Goal: Find specific fact: Find specific fact

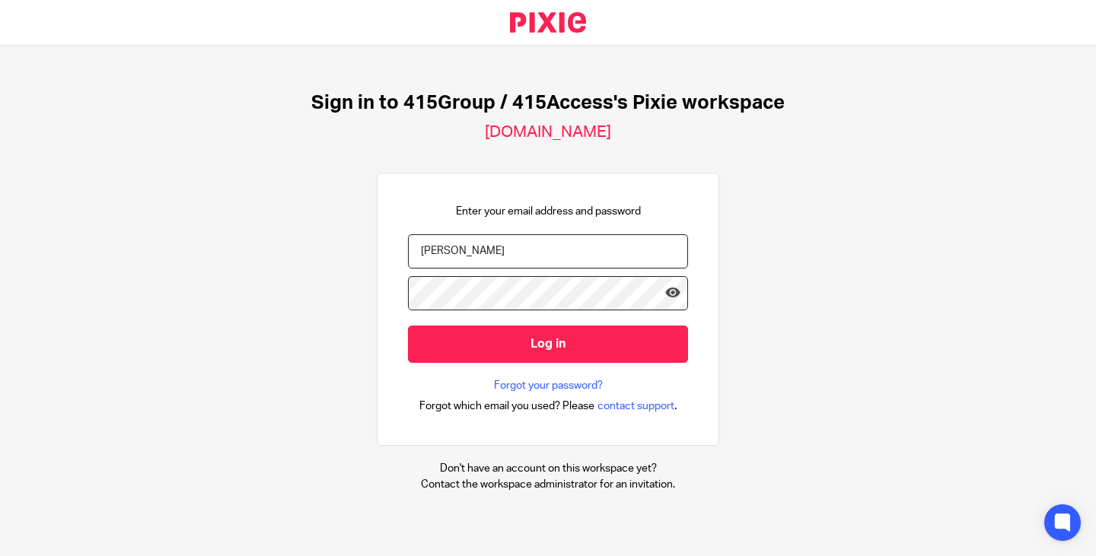
drag, startPoint x: 473, startPoint y: 249, endPoint x: 325, endPoint y: 250, distance: 148.4
click at [325, 250] on div "Sign in to 415Group / 415Access's Pixie workspace 415access.usepixie.net Enter …" at bounding box center [548, 292] width 1096 height 492
type input "mmanwaring@415group.com"
click at [665, 291] on icon at bounding box center [672, 292] width 15 height 15
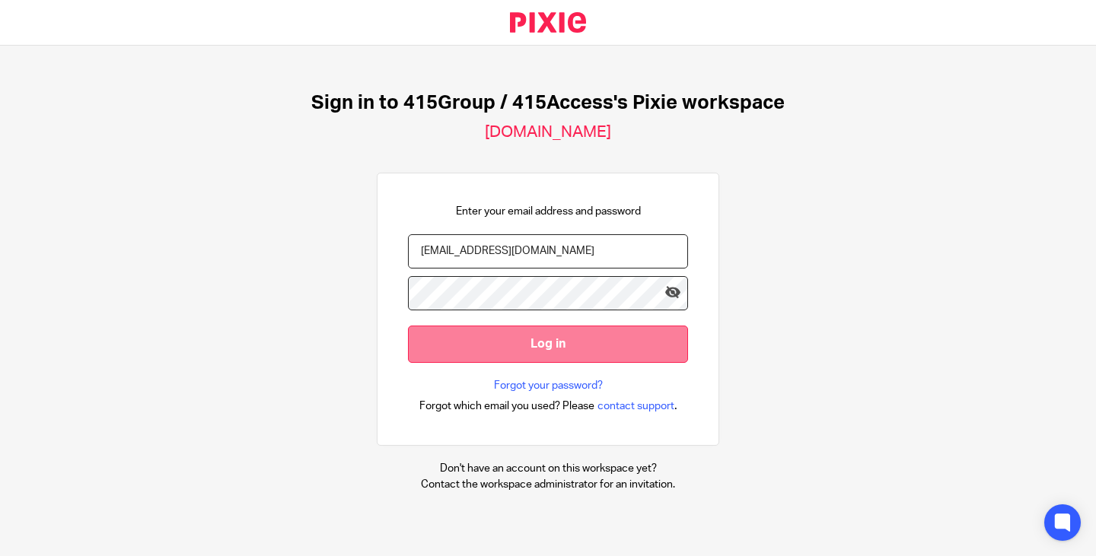
click at [530, 343] on input "Log in" at bounding box center [548, 344] width 280 height 37
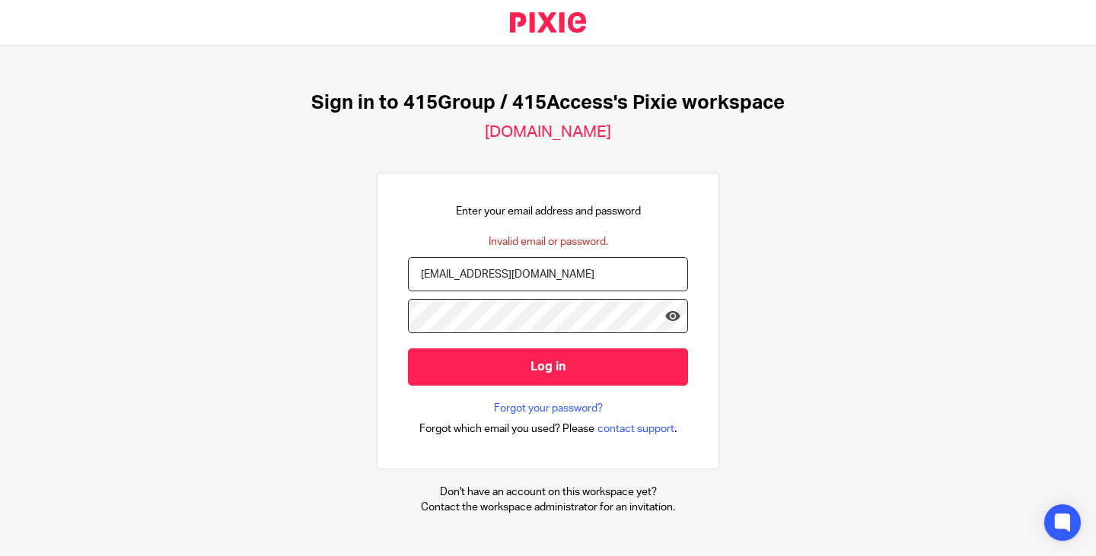
type input "[EMAIL_ADDRESS][DOMAIN_NAME]"
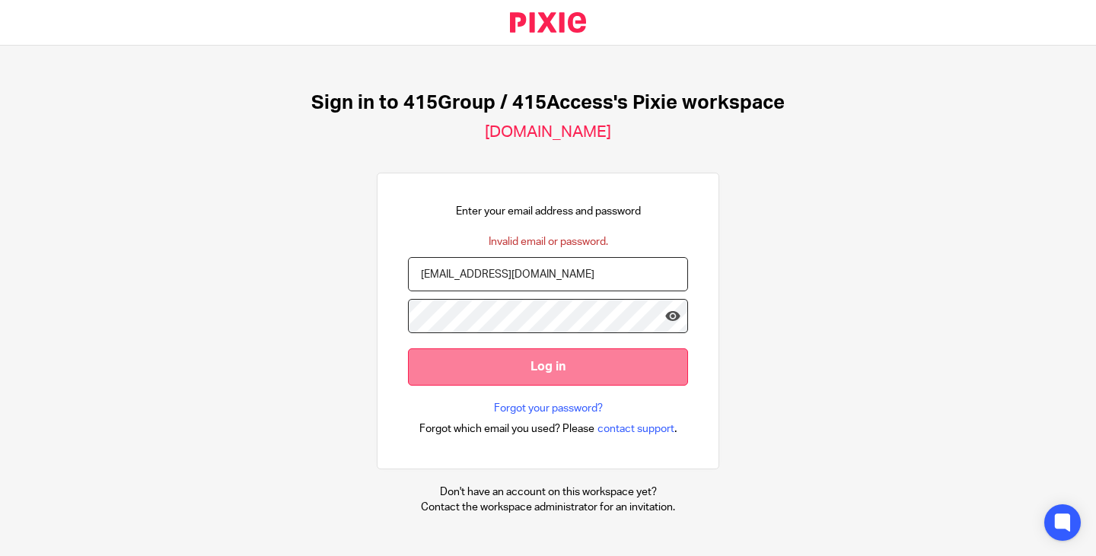
click at [561, 364] on input "Log in" at bounding box center [548, 366] width 280 height 37
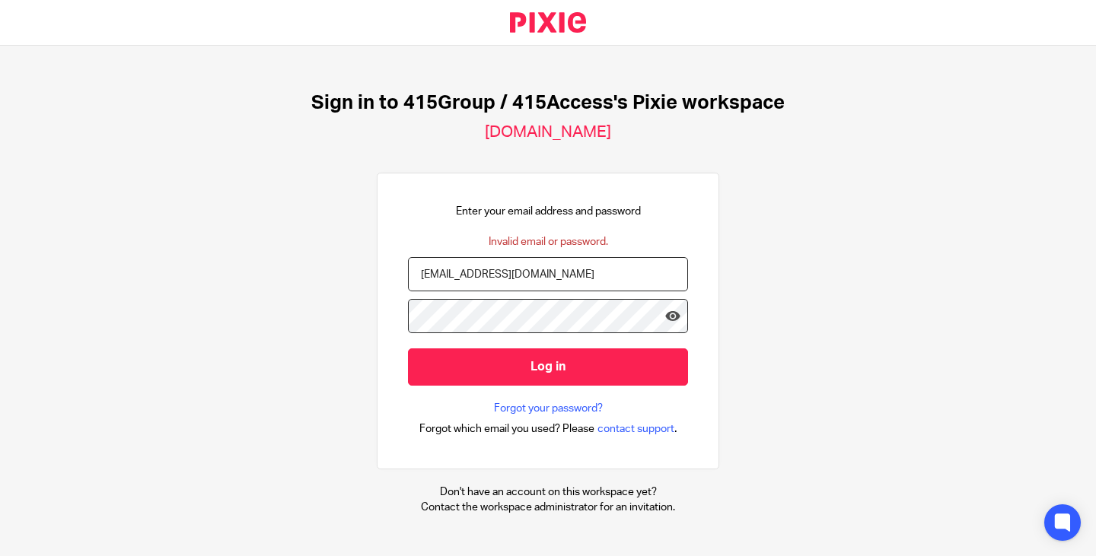
click at [408, 348] on input "Log in" at bounding box center [548, 366] width 280 height 37
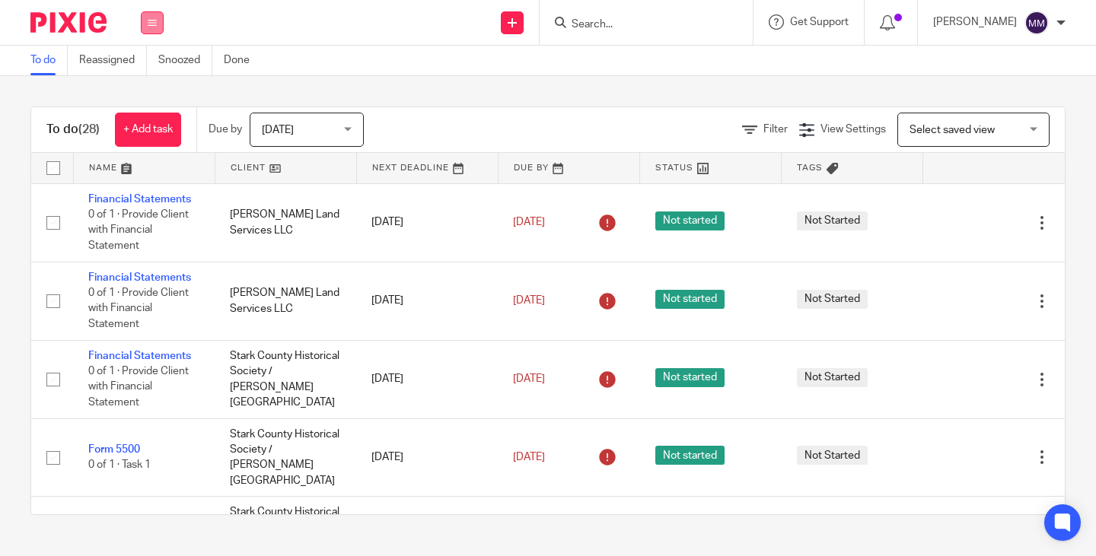
click at [150, 21] on icon at bounding box center [152, 22] width 9 height 9
click at [141, 113] on link "Clients" at bounding box center [148, 115] width 33 height 11
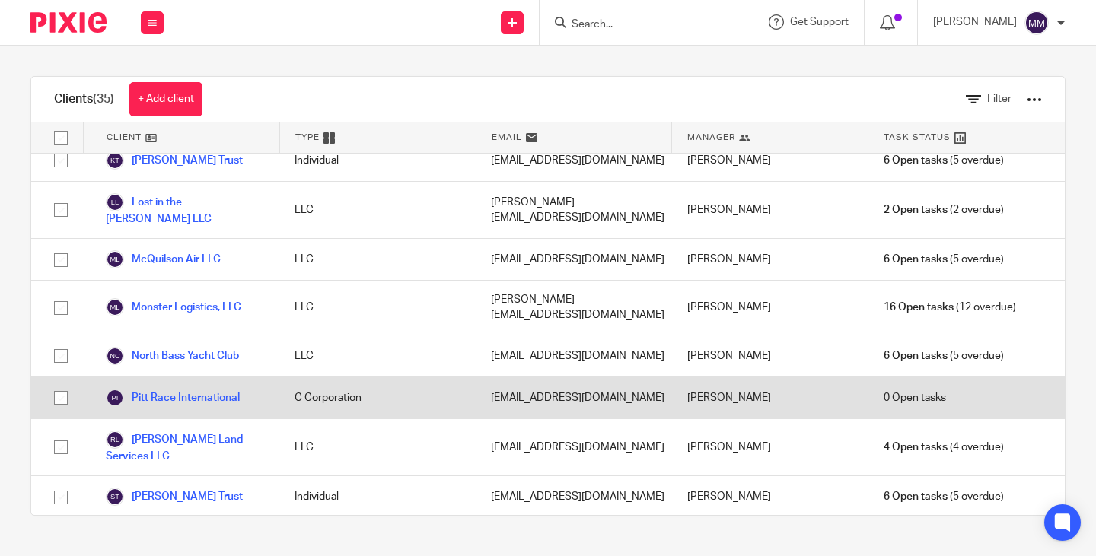
scroll to position [913, 0]
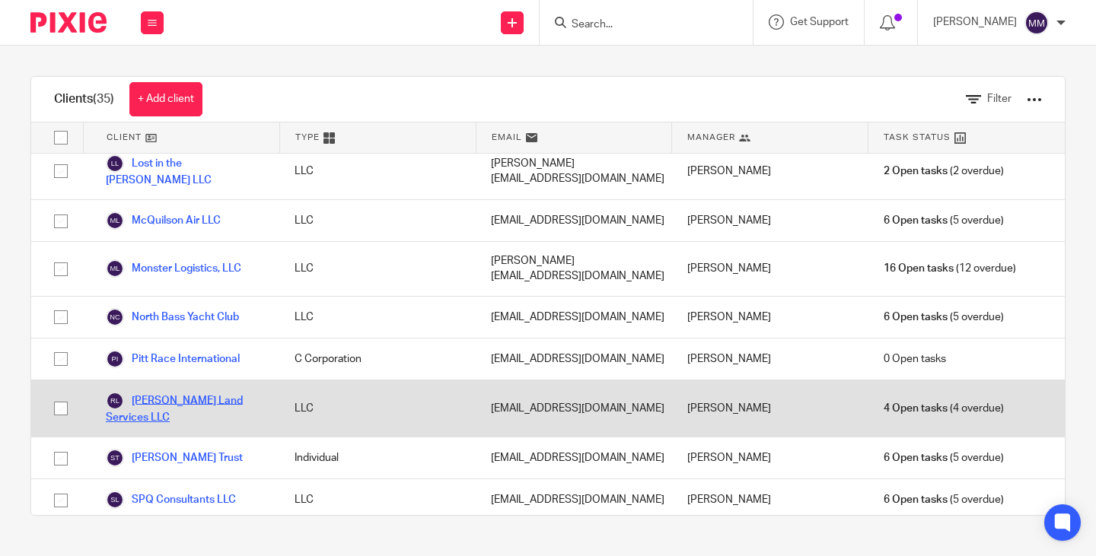
click at [178, 392] on link "[PERSON_NAME] Land Services LLC" at bounding box center [185, 408] width 158 height 33
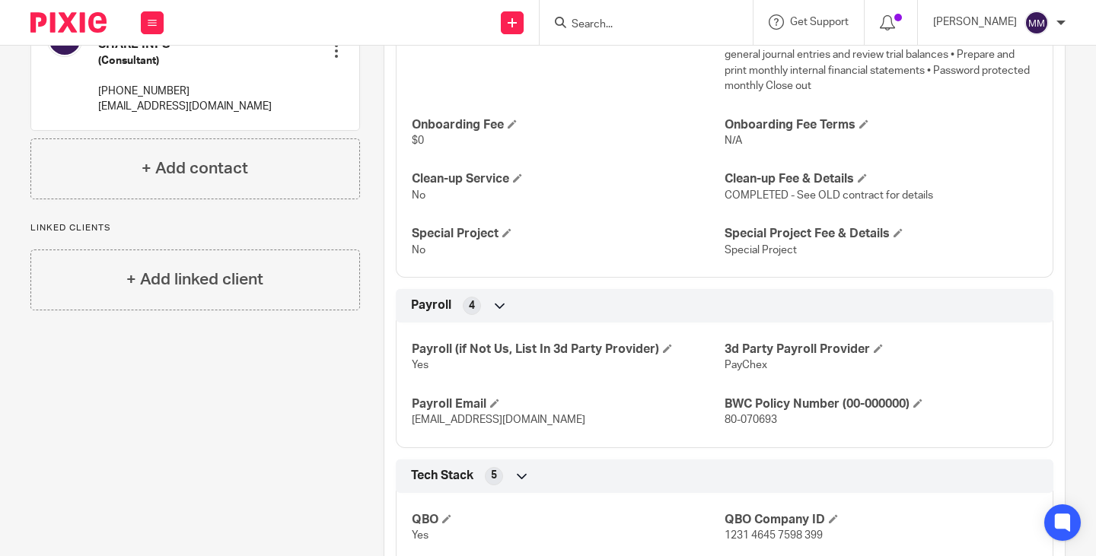
scroll to position [685, 0]
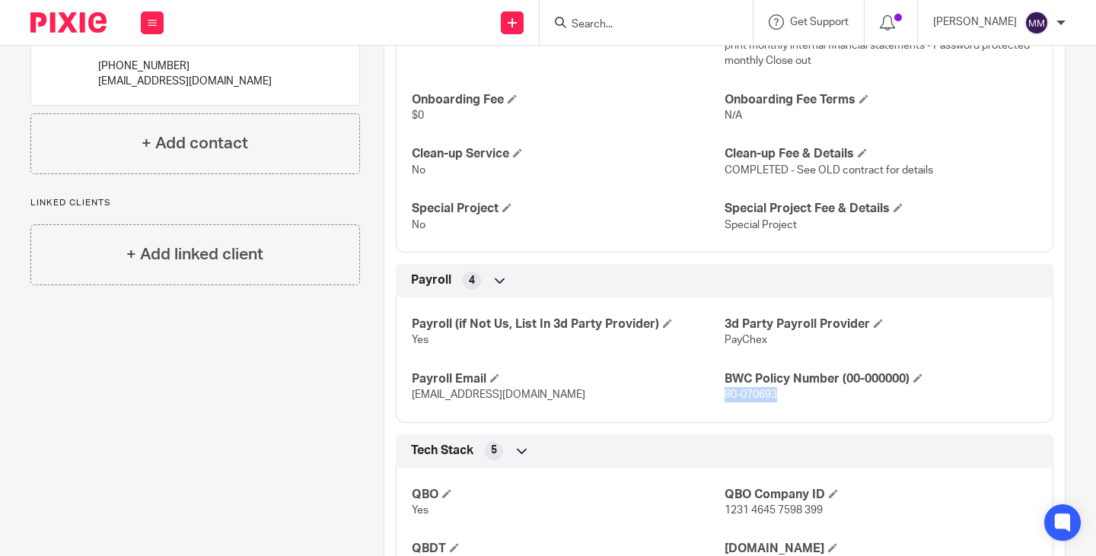
drag, startPoint x: 770, startPoint y: 394, endPoint x: 718, endPoint y: 396, distance: 51.8
click at [724, 396] on span "80-070693" at bounding box center [750, 395] width 52 height 11
copy span "80-070693"
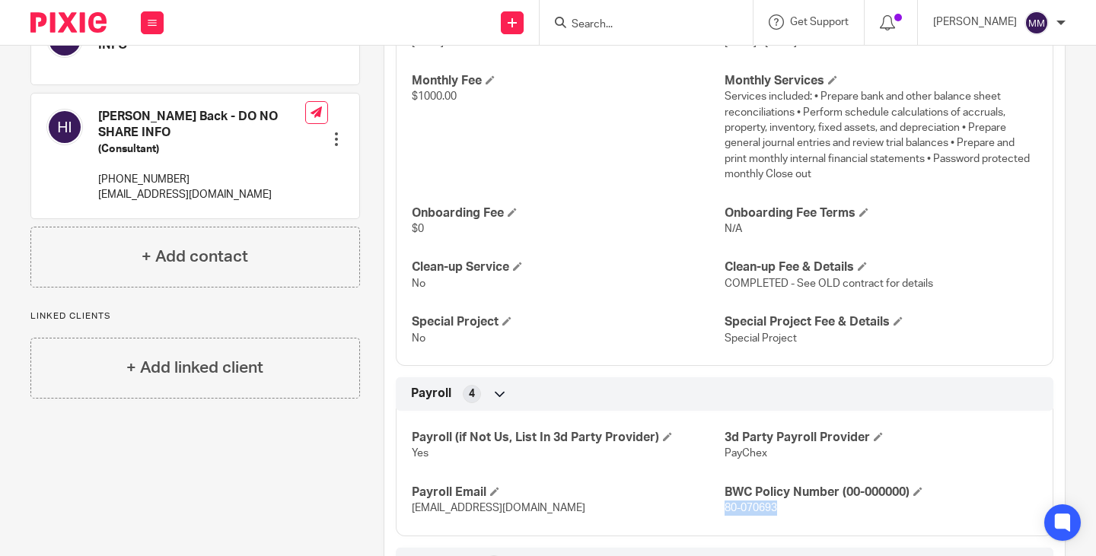
scroll to position [609, 0]
